Goal: Task Accomplishment & Management: Manage account settings

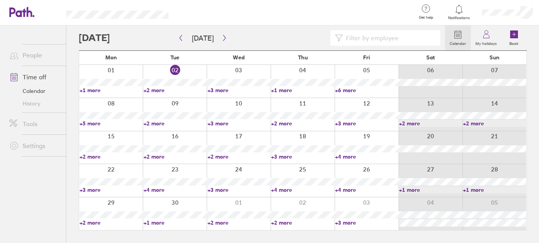
drag, startPoint x: 150, startPoint y: 90, endPoint x: 159, endPoint y: 91, distance: 9.4
click at [150, 90] on link "+2 more" at bounding box center [174, 90] width 63 height 7
click at [226, 90] on link "+3 more" at bounding box center [238, 90] width 63 height 7
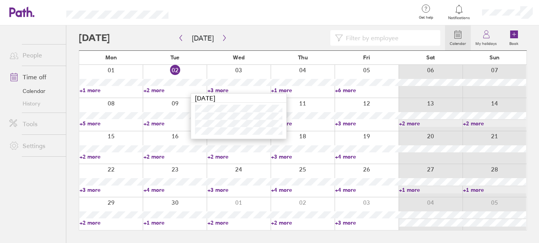
click at [289, 89] on link "+1 more" at bounding box center [302, 90] width 63 height 7
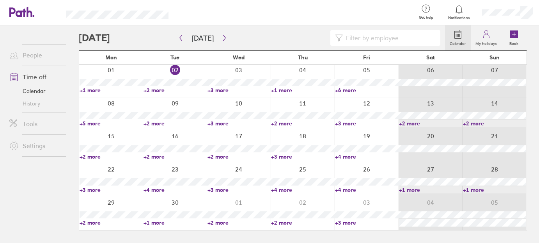
click at [289, 90] on link "+1 more" at bounding box center [302, 90] width 63 height 7
click at [350, 92] on link "+6 more" at bounding box center [366, 90] width 63 height 7
click at [346, 91] on link "+6 more" at bounding box center [366, 90] width 63 height 7
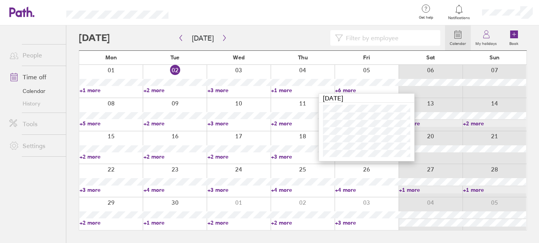
click at [95, 121] on link "+5 more" at bounding box center [111, 123] width 63 height 7
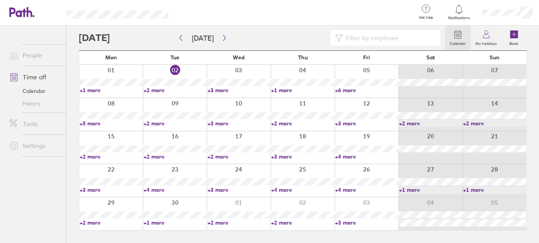
click at [93, 122] on link "+5 more" at bounding box center [111, 123] width 63 height 7
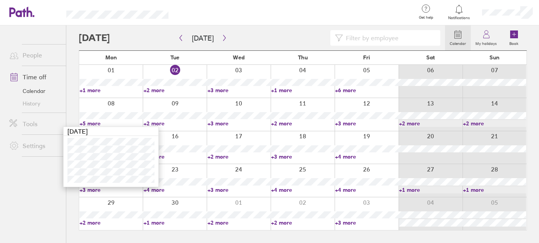
click at [158, 120] on link "+2 more" at bounding box center [174, 123] width 63 height 7
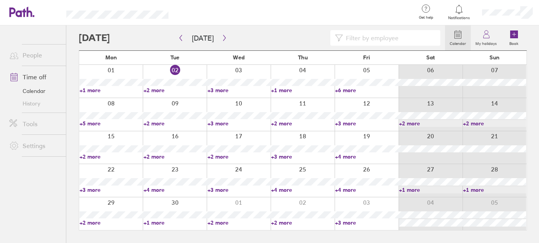
click at [163, 126] on link "+2 more" at bounding box center [174, 123] width 63 height 7
click at [218, 120] on link "+3 more" at bounding box center [238, 123] width 63 height 7
click at [94, 153] on link "+2 more" at bounding box center [111, 156] width 63 height 7
click at [229, 156] on link "+2 more" at bounding box center [238, 156] width 63 height 7
